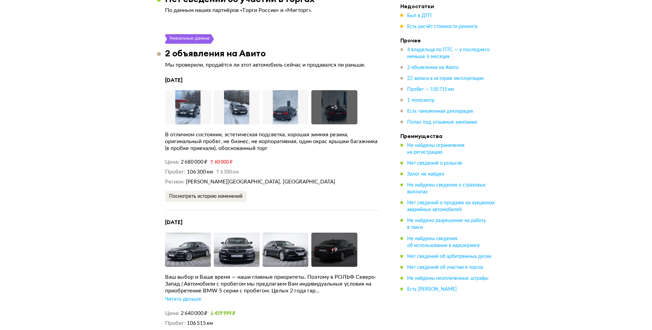
scroll to position [1434, 0]
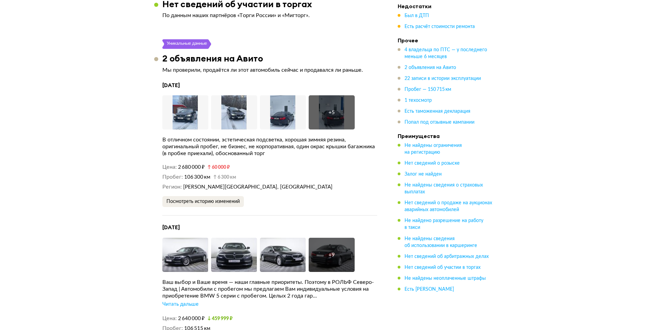
click at [331, 88] on div "3 марта 2023 года Увеличить фото Увеличить фото Увеличить фото + 5 Увеличить фо…" at bounding box center [269, 149] width 215 height 134
click at [331, 96] on div "+ 5" at bounding box center [332, 112] width 46 height 34
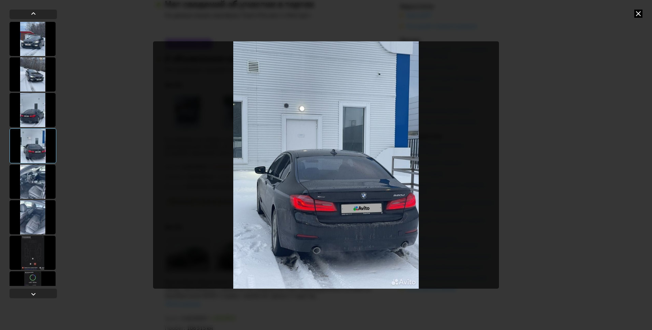
click at [36, 181] on div at bounding box center [33, 181] width 46 height 34
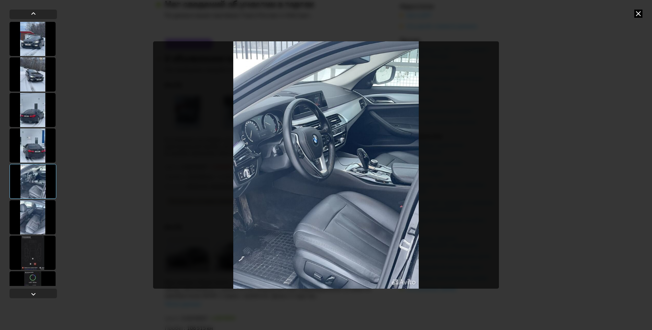
click at [36, 214] on div at bounding box center [33, 217] width 46 height 34
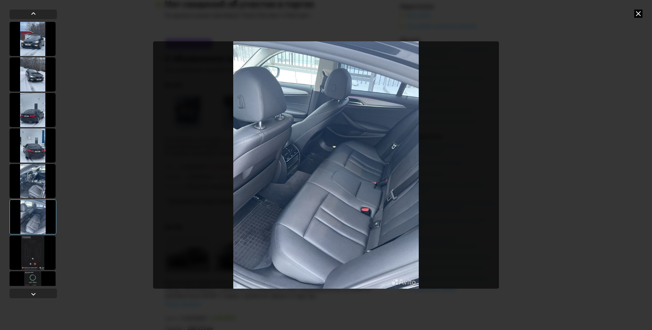
click at [33, 179] on div at bounding box center [33, 181] width 46 height 34
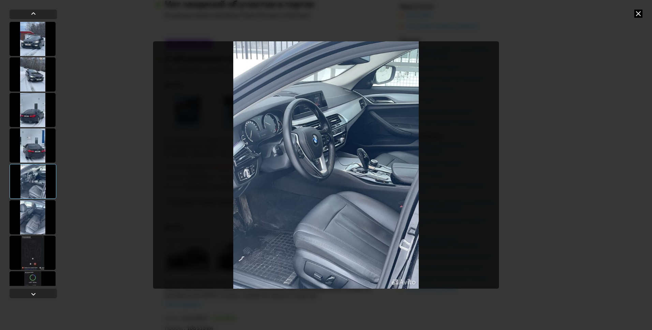
click at [32, 220] on div at bounding box center [33, 217] width 46 height 34
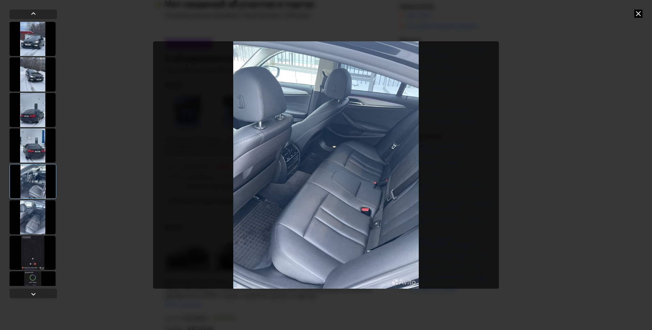
click at [30, 244] on div at bounding box center [33, 252] width 46 height 34
click at [35, 251] on div at bounding box center [33, 252] width 46 height 34
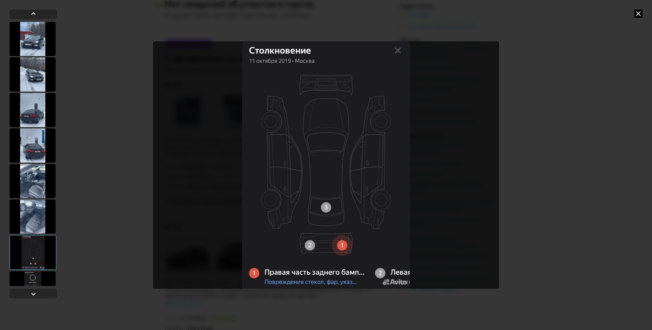
scroll to position [21, 0]
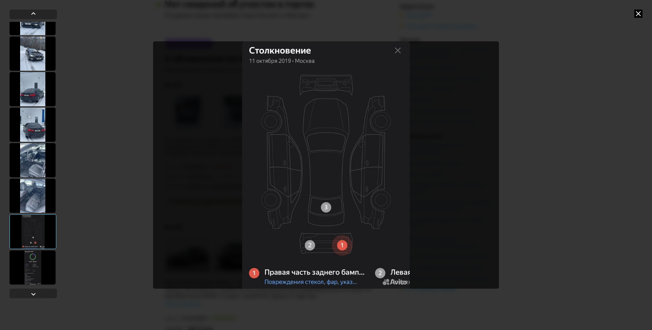
click at [46, 265] on div at bounding box center [33, 267] width 46 height 34
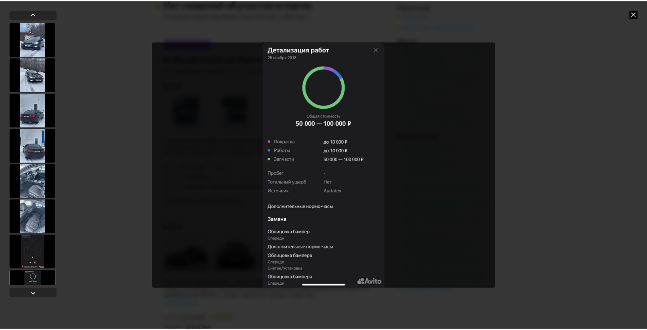
scroll to position [0, 0]
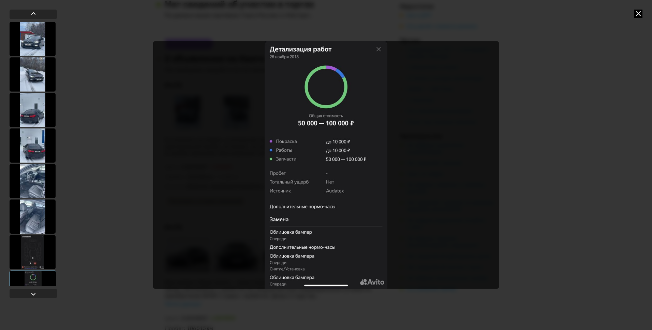
click at [38, 74] on div at bounding box center [33, 74] width 46 height 34
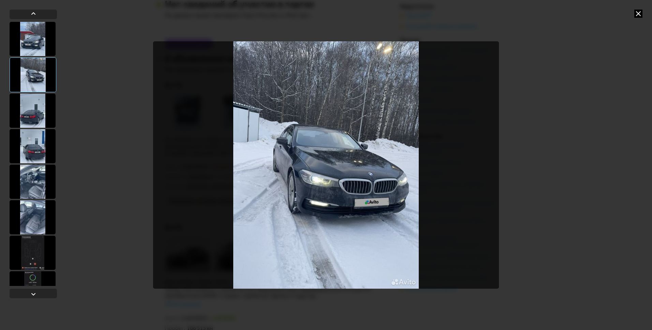
click at [38, 41] on div at bounding box center [33, 39] width 46 height 34
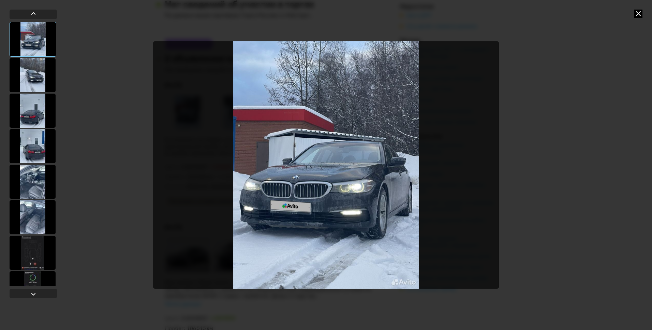
click at [636, 10] on icon at bounding box center [639, 14] width 8 height 8
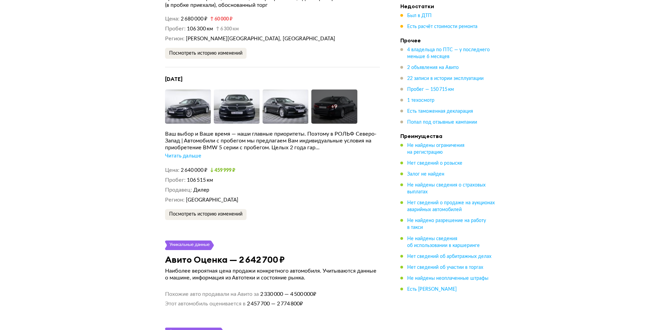
scroll to position [1582, 0]
click at [326, 100] on div "+ 9" at bounding box center [332, 106] width 46 height 34
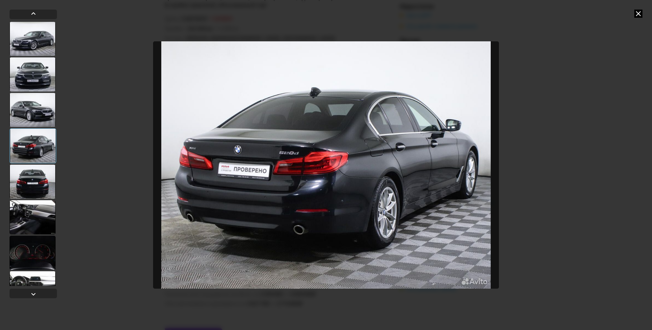
click at [38, 210] on div at bounding box center [33, 217] width 46 height 34
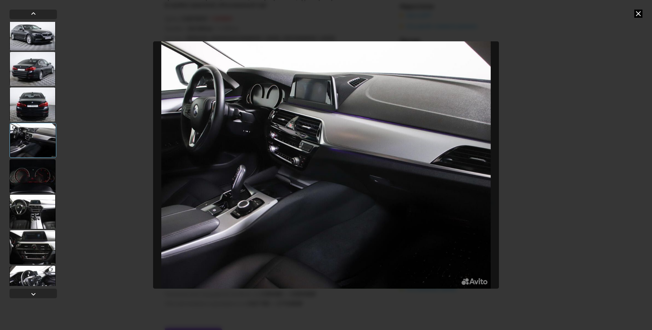
scroll to position [79, 0]
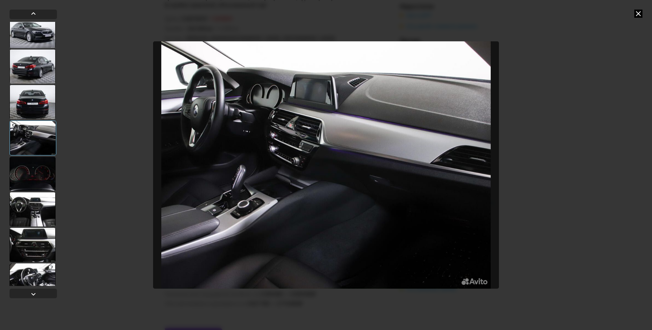
click at [53, 232] on div at bounding box center [33, 245] width 46 height 34
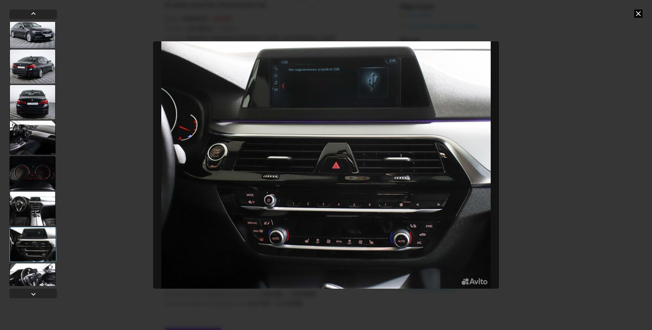
click at [47, 197] on div at bounding box center [33, 208] width 46 height 34
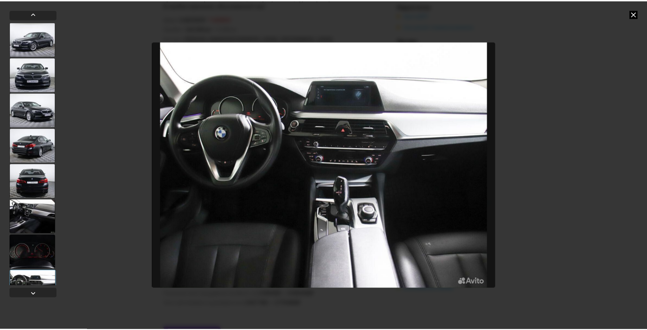
scroll to position [0, 0]
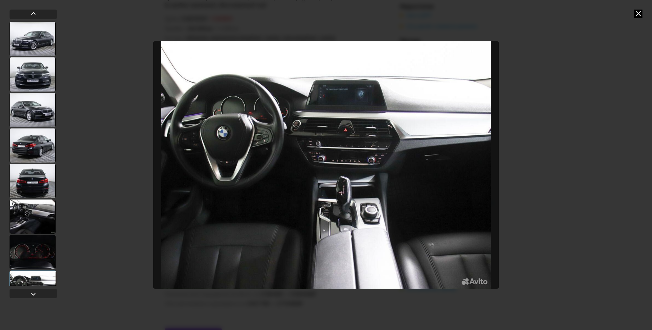
click at [39, 32] on div at bounding box center [33, 39] width 46 height 34
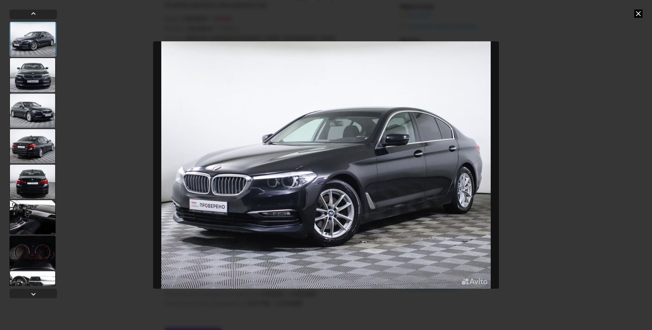
click at [394, 203] on img "Go to Slide 1" at bounding box center [326, 164] width 346 height 247
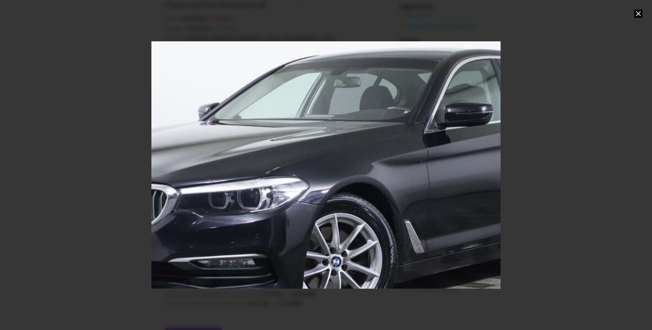
click at [495, 227] on div "Go to Slide 1" at bounding box center [326, 164] width 699 height 494
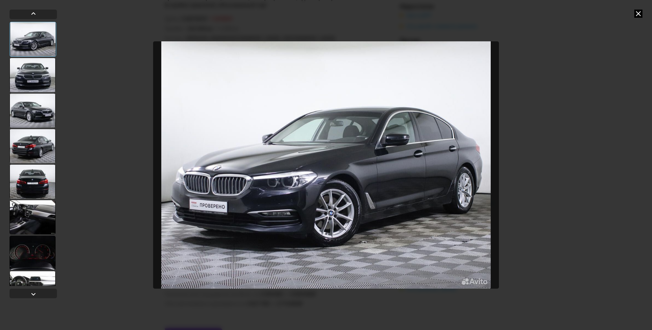
click at [445, 157] on img "Go to Slide 1" at bounding box center [326, 164] width 346 height 247
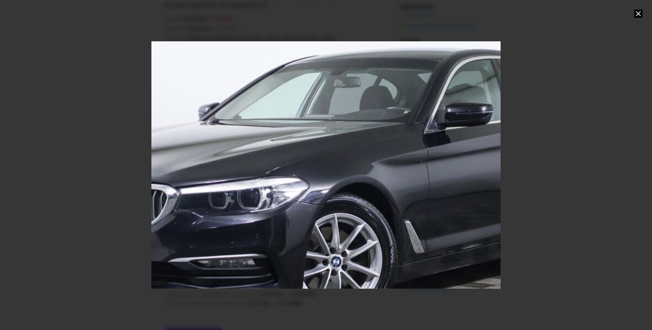
click at [445, 157] on div "Go to Slide 1" at bounding box center [326, 164] width 699 height 494
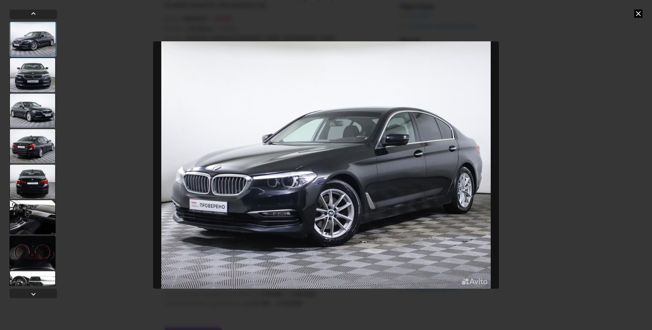
click at [639, 13] on icon at bounding box center [639, 14] width 8 height 8
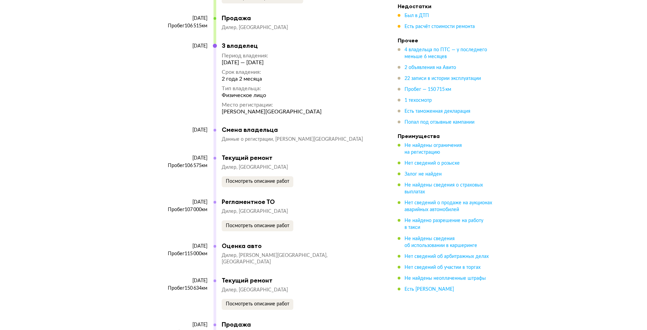
scroll to position [2570, 0]
click at [256, 179] on span "Посмотреть описание работ" at bounding box center [257, 181] width 63 height 5
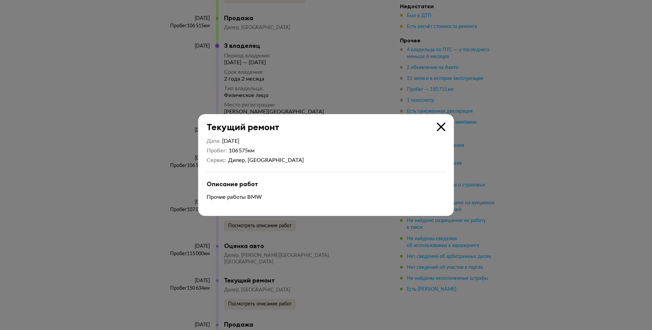
click at [444, 123] on icon at bounding box center [441, 126] width 9 height 9
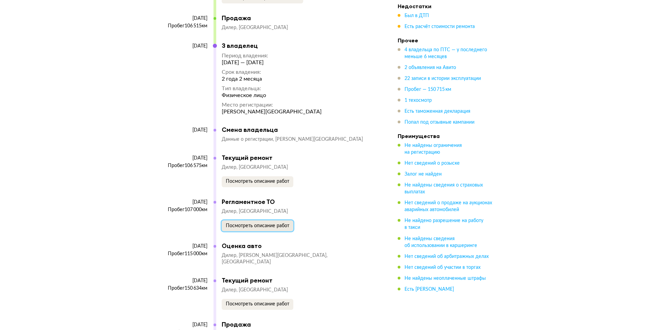
click at [282, 220] on button "Посмотреть описание работ" at bounding box center [258, 225] width 72 height 11
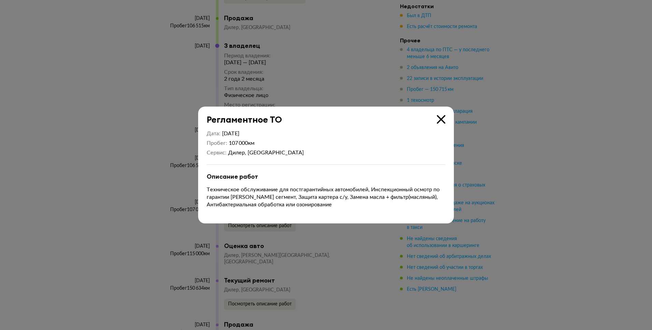
click at [441, 118] on icon at bounding box center [441, 119] width 9 height 9
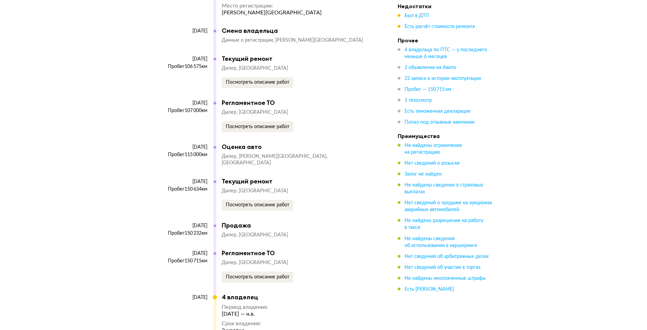
scroll to position [2669, 0]
click at [281, 200] on button "Посмотреть описание работ" at bounding box center [258, 205] width 72 height 11
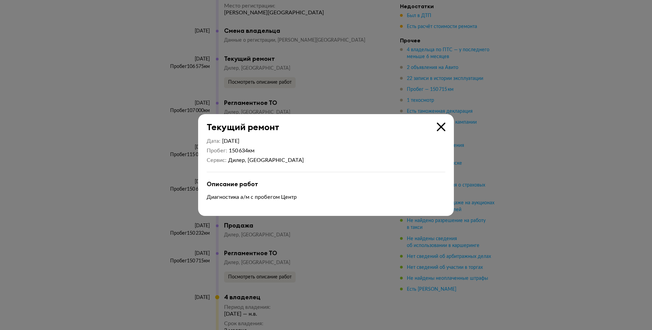
click at [443, 126] on icon at bounding box center [441, 126] width 9 height 9
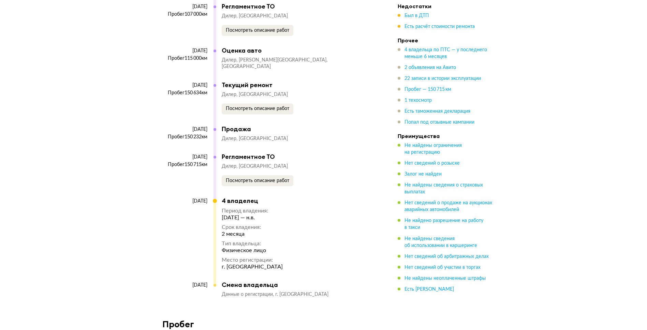
scroll to position [2768, 0]
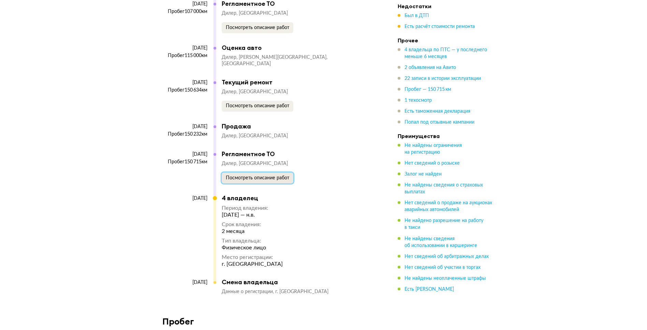
click at [279, 175] on span "Посмотреть описание работ" at bounding box center [257, 177] width 63 height 5
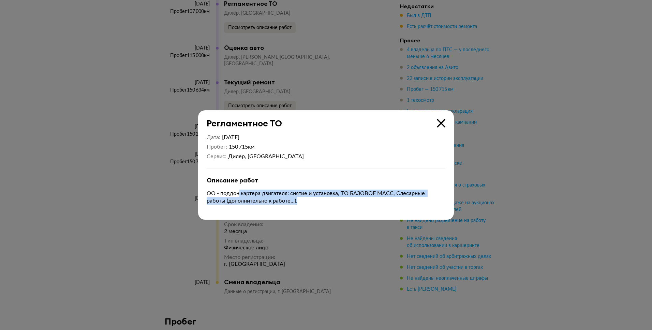
drag, startPoint x: 240, startPoint y: 195, endPoint x: 339, endPoint y: 198, distance: 99.0
click at [339, 198] on p "ОО - поддон картера двигателя: снятие и установка, ТО БАЗОВОЕ МАСС, Слесарные р…" at bounding box center [326, 196] width 239 height 15
drag, startPoint x: 339, startPoint y: 198, endPoint x: 383, endPoint y: 202, distance: 44.5
click at [381, 202] on p "ОО - поддон картера двигателя: снятие и установка, ТО БАЗОВОЕ МАСС, Слесарные р…" at bounding box center [326, 196] width 239 height 15
click at [413, 188] on div "Описание работ ОО - поддон картера двигателя: снятие и установка, ТО БАЗОВОЕ МА…" at bounding box center [326, 190] width 239 height 28
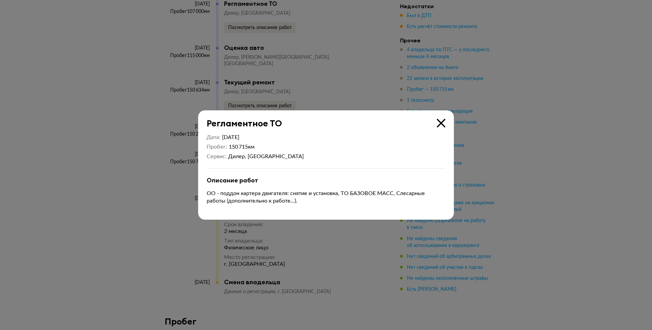
click at [442, 123] on icon at bounding box center [441, 123] width 9 height 9
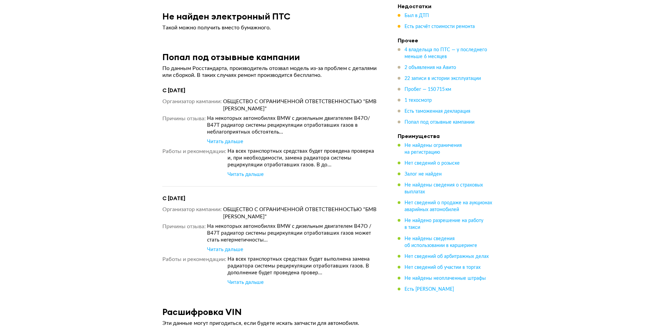
scroll to position [3608, 0]
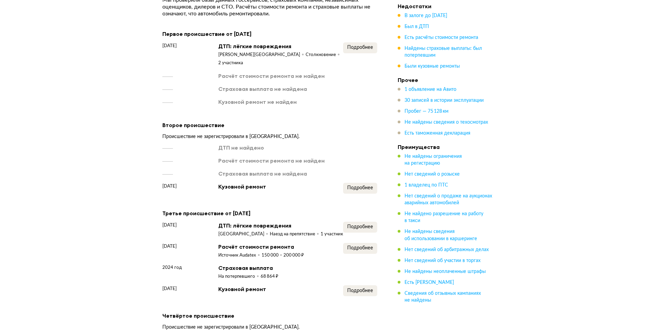
scroll to position [791, 0]
click at [367, 243] on button "Подробнее" at bounding box center [360, 248] width 34 height 11
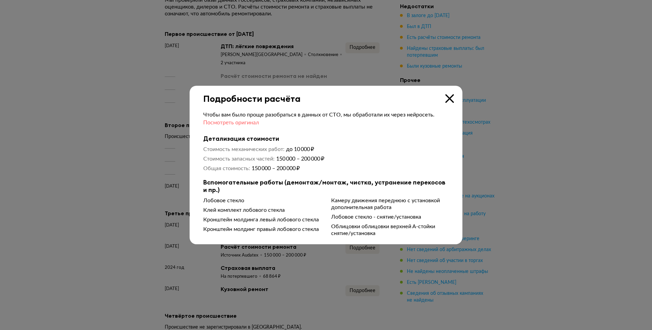
click at [256, 124] on span "Посмотреть оригинал" at bounding box center [231, 122] width 56 height 5
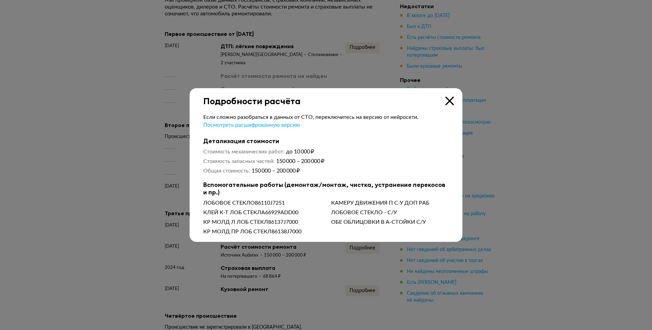
click at [450, 103] on icon at bounding box center [450, 101] width 9 height 9
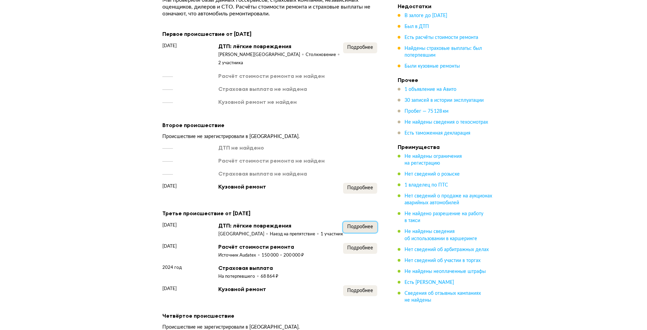
click at [363, 224] on span "Подробнее" at bounding box center [360, 226] width 26 height 5
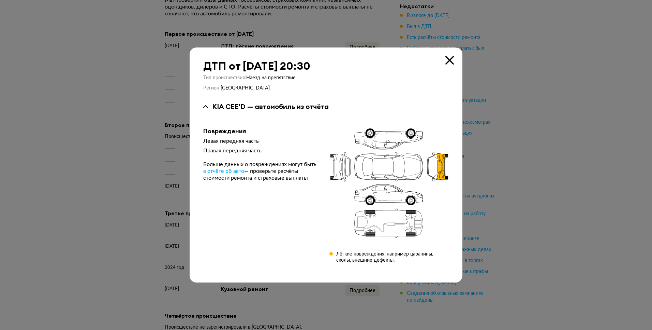
click at [448, 59] on icon at bounding box center [450, 60] width 9 height 9
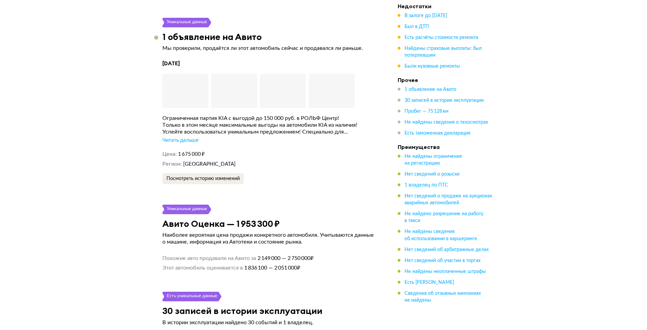
scroll to position [1681, 0]
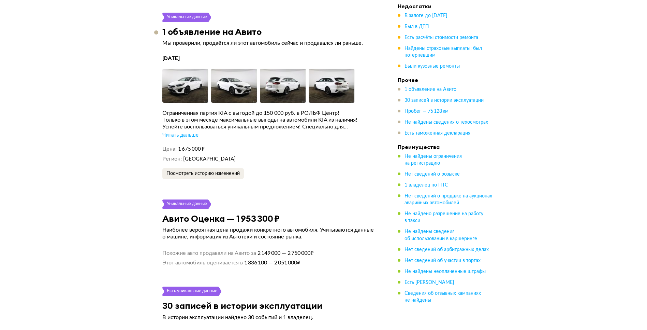
click at [193, 132] on div "Читать дальше" at bounding box center [180, 135] width 36 height 7
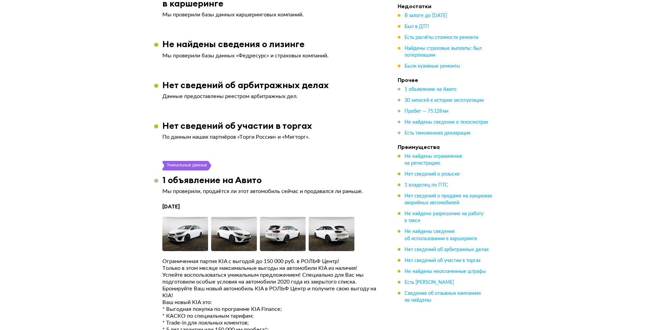
scroll to position [1532, 0]
click at [193, 227] on img at bounding box center [185, 234] width 46 height 34
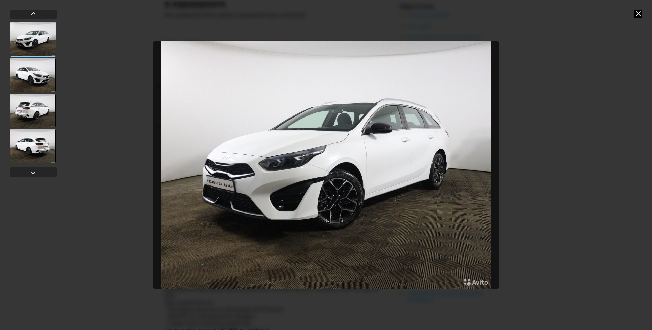
click at [37, 79] on div at bounding box center [33, 75] width 46 height 34
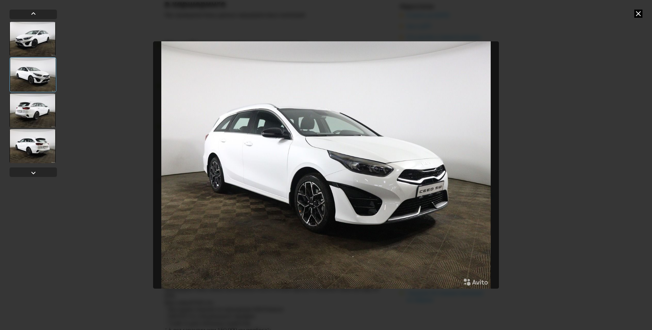
click at [34, 107] on div at bounding box center [33, 110] width 46 height 34
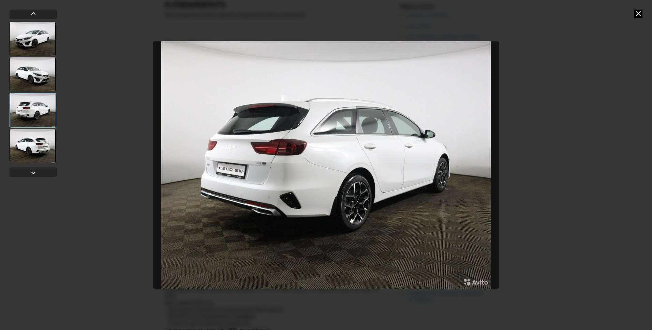
click at [29, 150] on div at bounding box center [33, 146] width 46 height 34
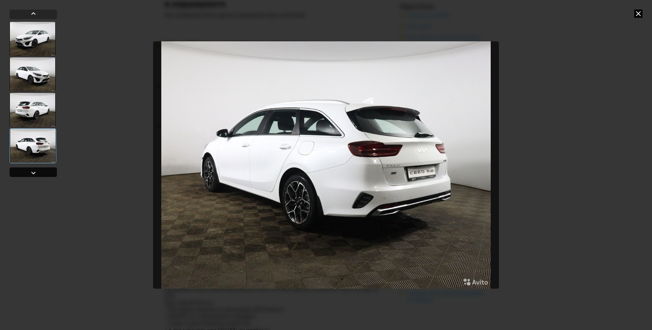
click at [28, 170] on div at bounding box center [33, 172] width 47 height 10
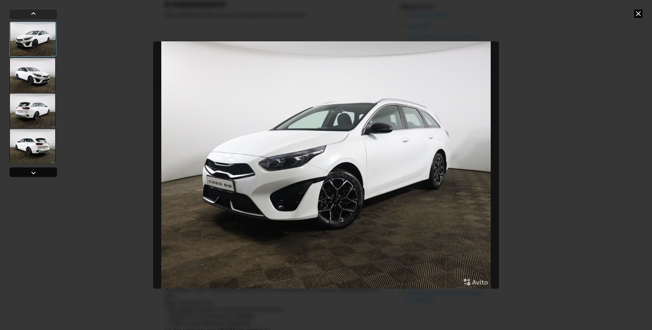
click at [28, 171] on div at bounding box center [33, 172] width 47 height 10
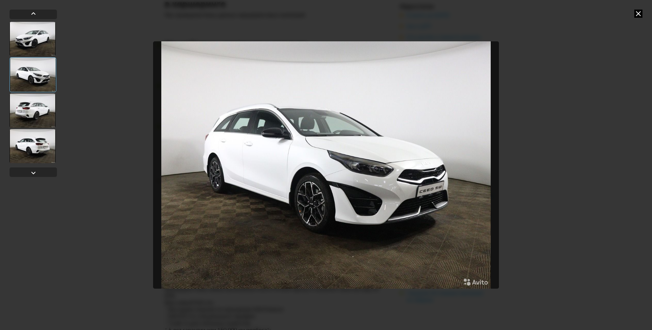
click at [638, 17] on icon at bounding box center [639, 14] width 8 height 8
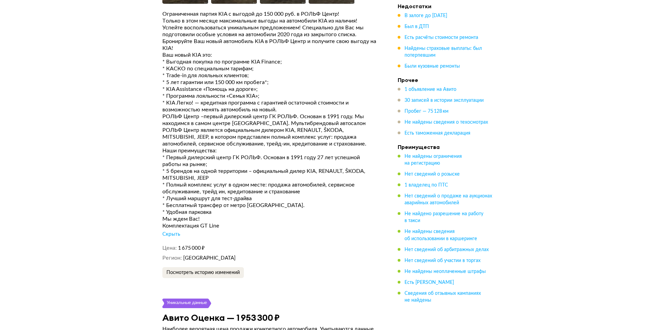
scroll to position [1779, 0]
drag, startPoint x: 179, startPoint y: 243, endPoint x: 203, endPoint y: 244, distance: 24.6
click at [203, 245] on span "1 675 000 ₽" at bounding box center [191, 247] width 27 height 5
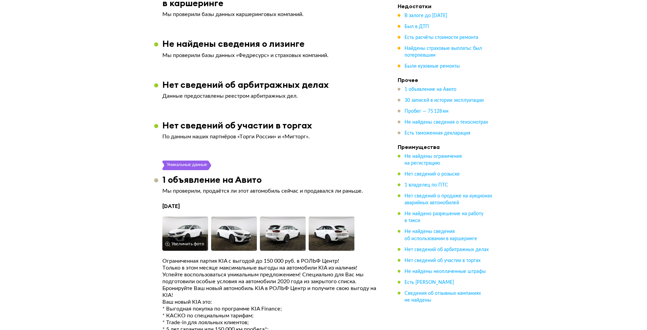
scroll to position [1532, 0]
click at [182, 225] on img at bounding box center [185, 234] width 46 height 34
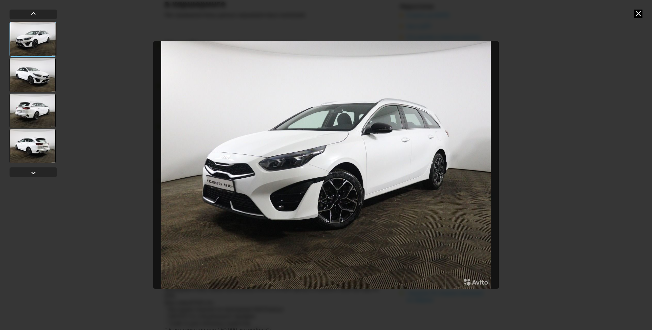
click at [42, 77] on div at bounding box center [33, 75] width 46 height 34
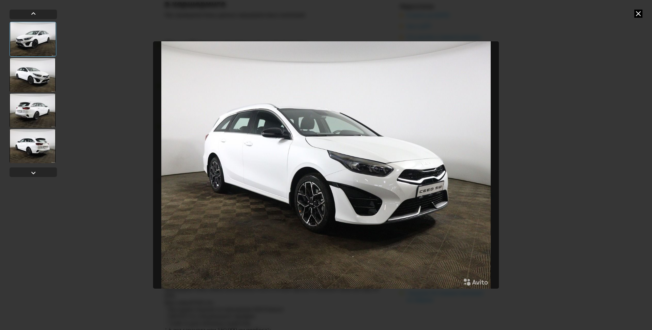
click at [34, 112] on div at bounding box center [33, 110] width 46 height 34
click at [33, 139] on div at bounding box center [33, 146] width 46 height 34
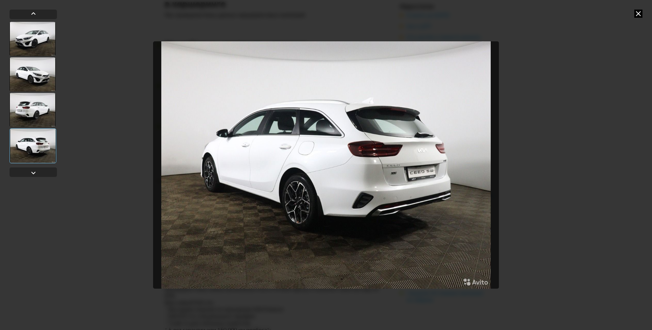
click at [32, 178] on div at bounding box center [33, 95] width 47 height 170
click at [640, 11] on icon at bounding box center [639, 14] width 8 height 8
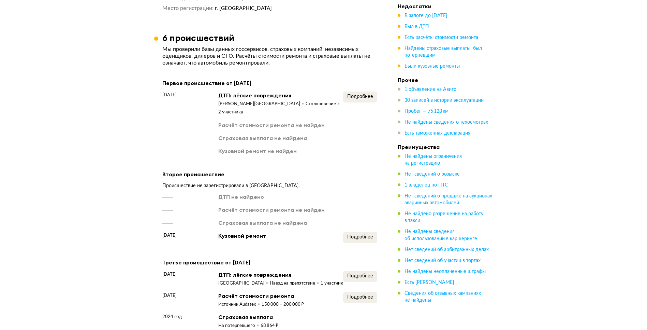
scroll to position [741, 0]
click at [358, 235] on span "Подробнее" at bounding box center [360, 237] width 26 height 5
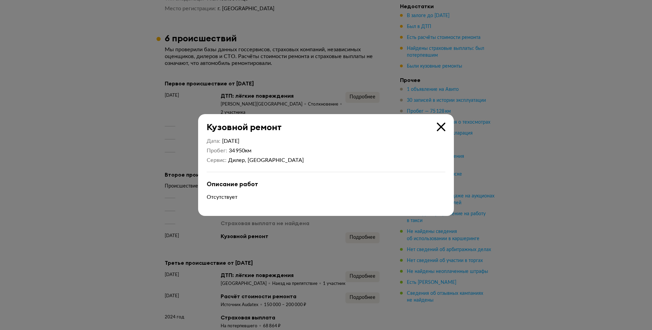
click at [441, 127] on icon at bounding box center [441, 126] width 9 height 9
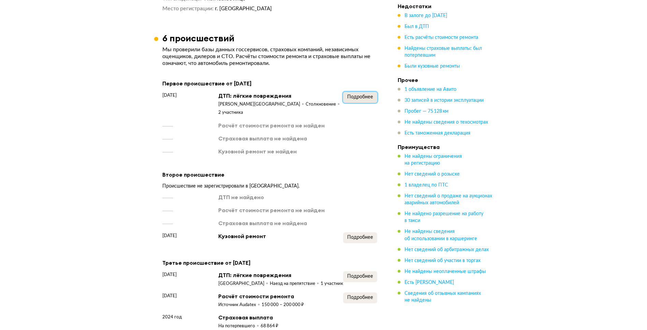
click at [360, 95] on span "Подробнее" at bounding box center [360, 97] width 26 height 5
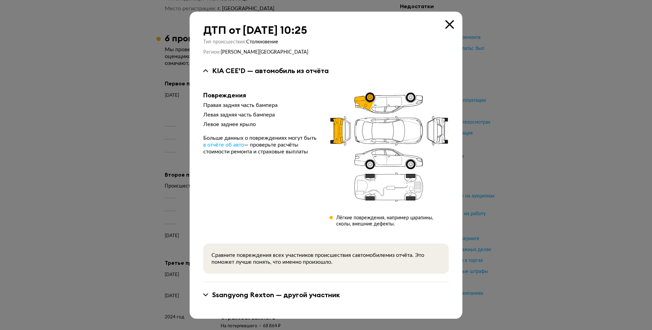
click at [447, 28] on icon at bounding box center [450, 24] width 9 height 9
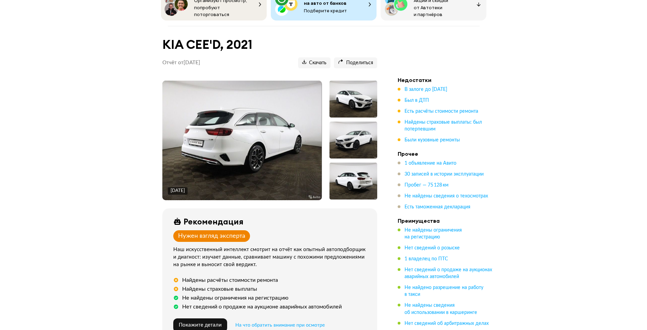
scroll to position [49, 0]
